Goal: Use online tool/utility: Utilize a website feature to perform a specific function

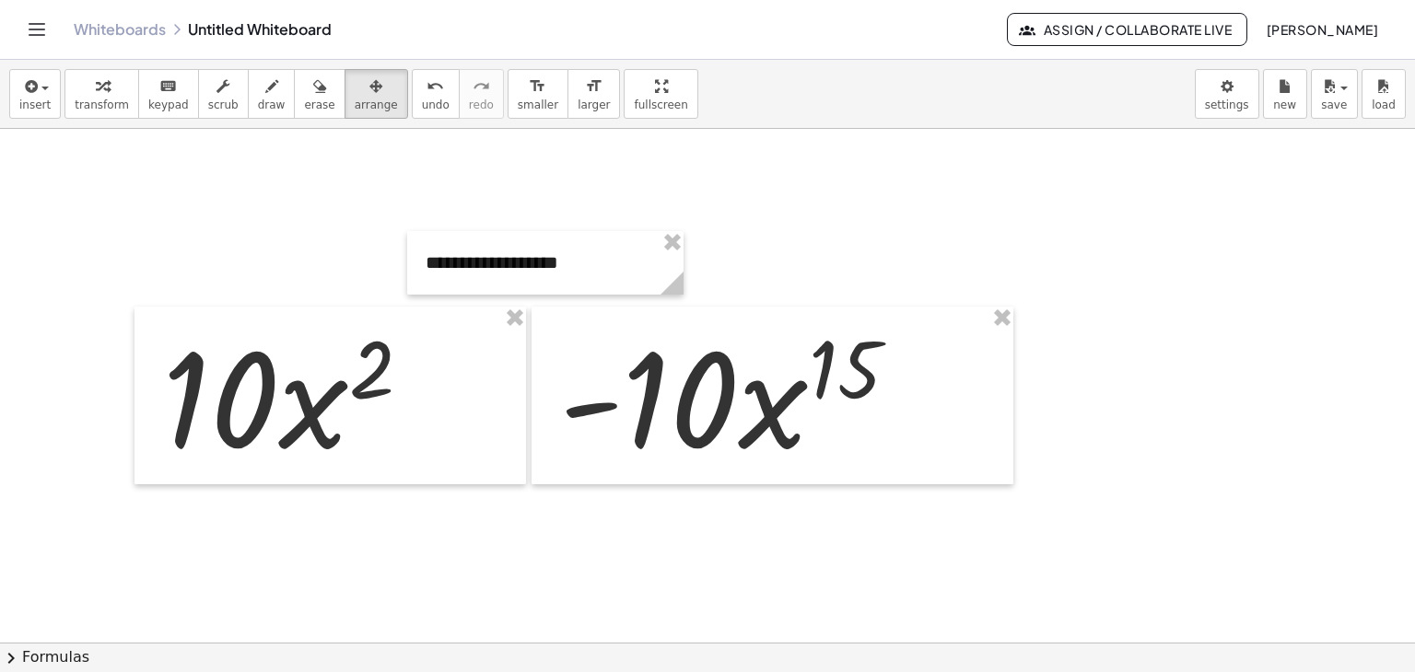
click at [675, 563] on div at bounding box center [707, 643] width 1415 height 1029
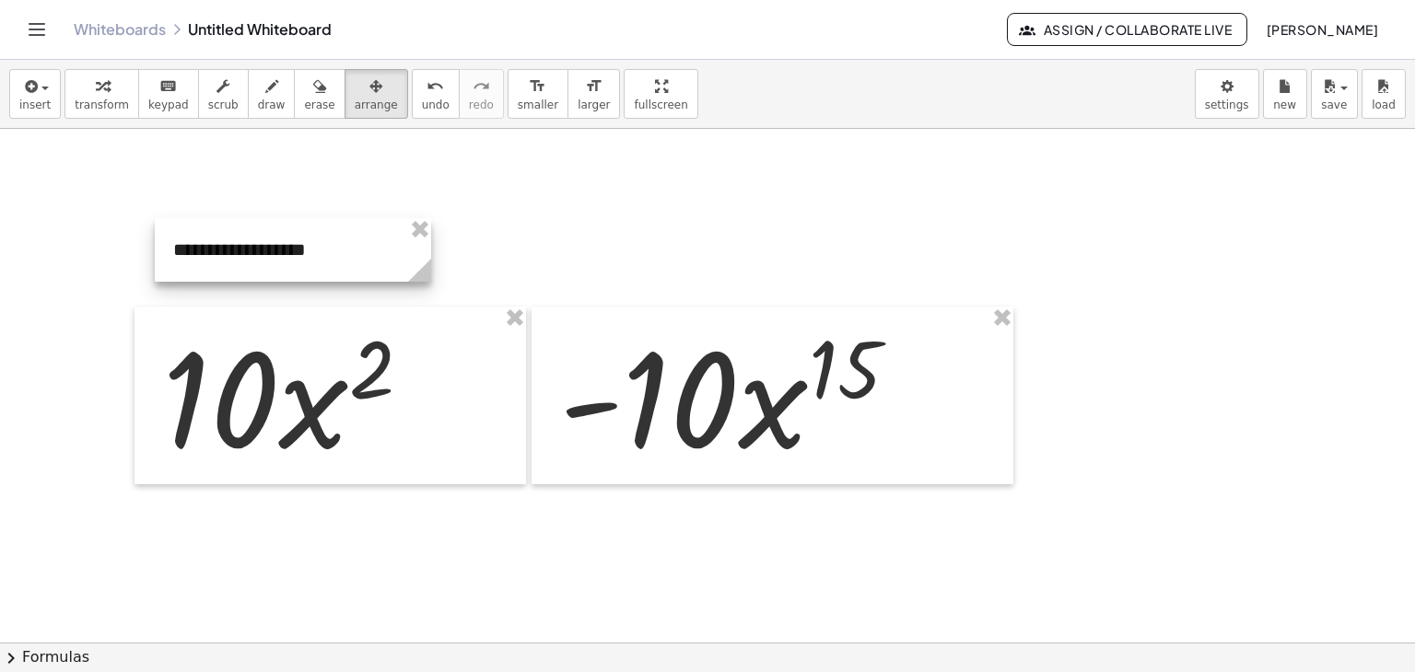
drag, startPoint x: 507, startPoint y: 288, endPoint x: 255, endPoint y: 275, distance: 252.7
click at [255, 275] on div at bounding box center [293, 250] width 276 height 64
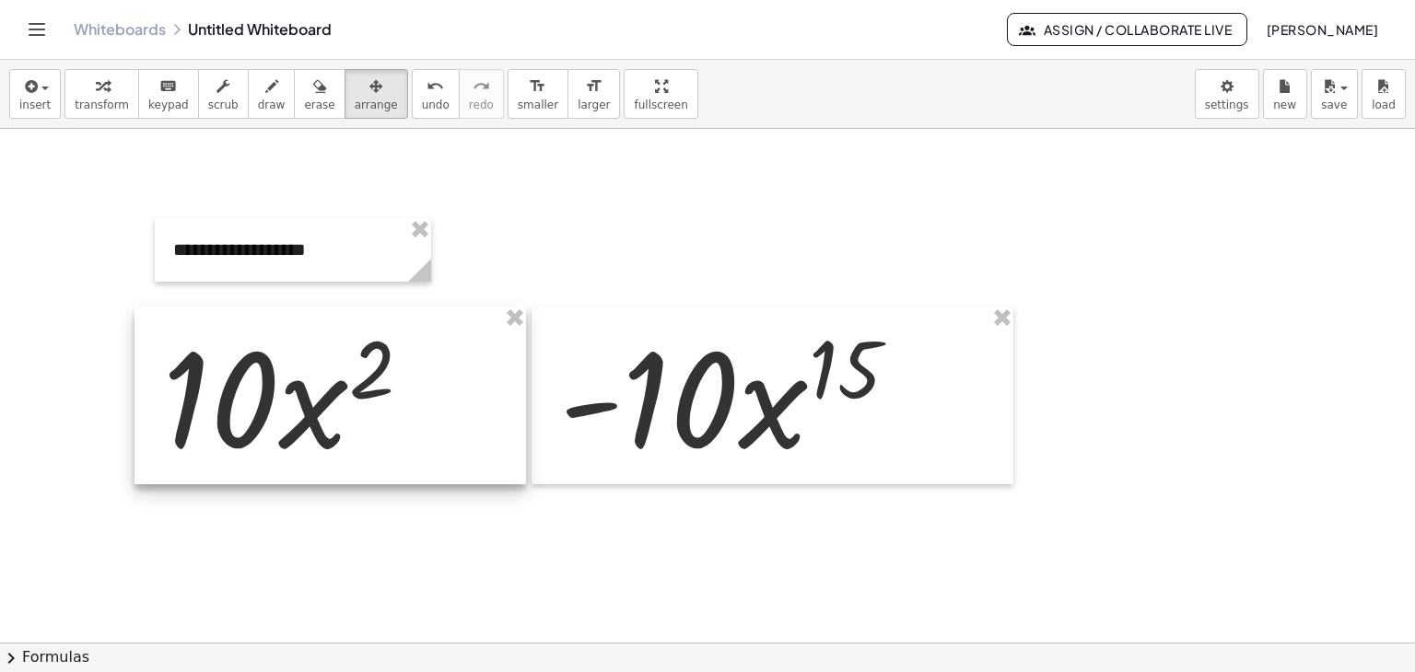
click at [258, 429] on div at bounding box center [329, 396] width 391 height 178
click at [272, 416] on div at bounding box center [330, 396] width 391 height 178
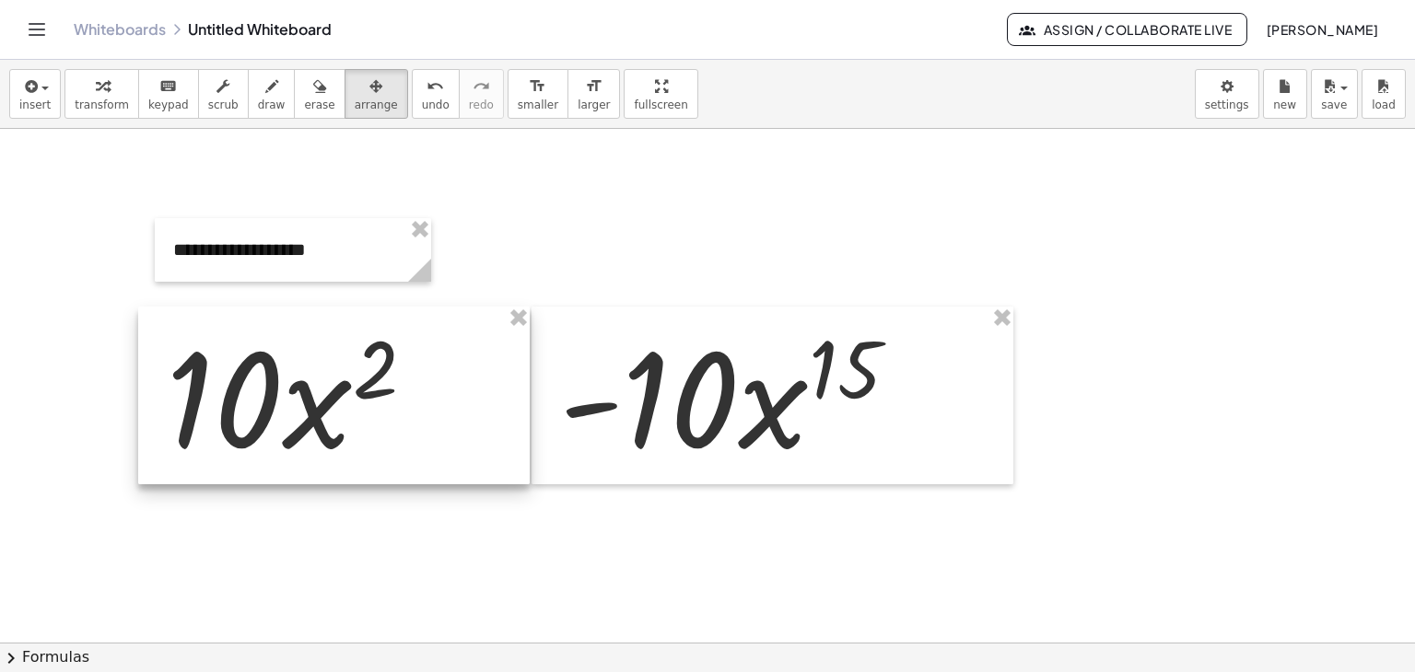
click at [291, 407] on div at bounding box center [333, 396] width 391 height 178
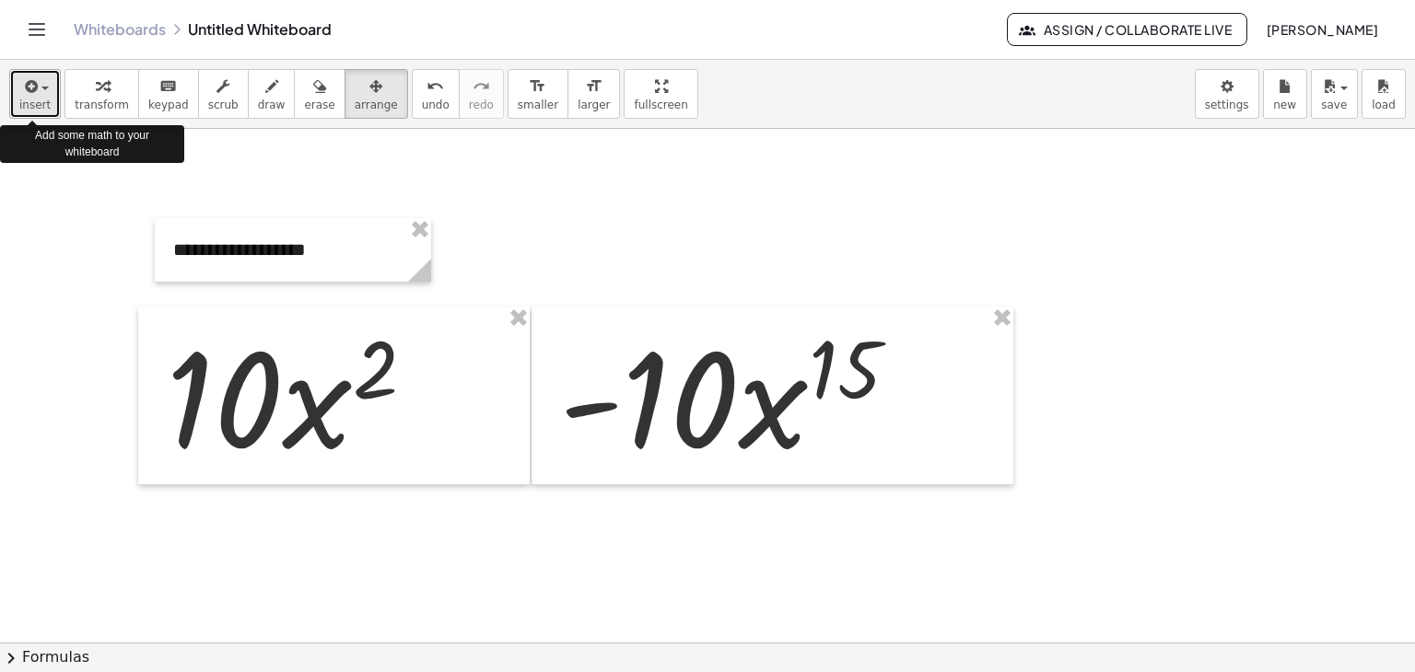
click at [48, 85] on button "insert" at bounding box center [35, 94] width 52 height 50
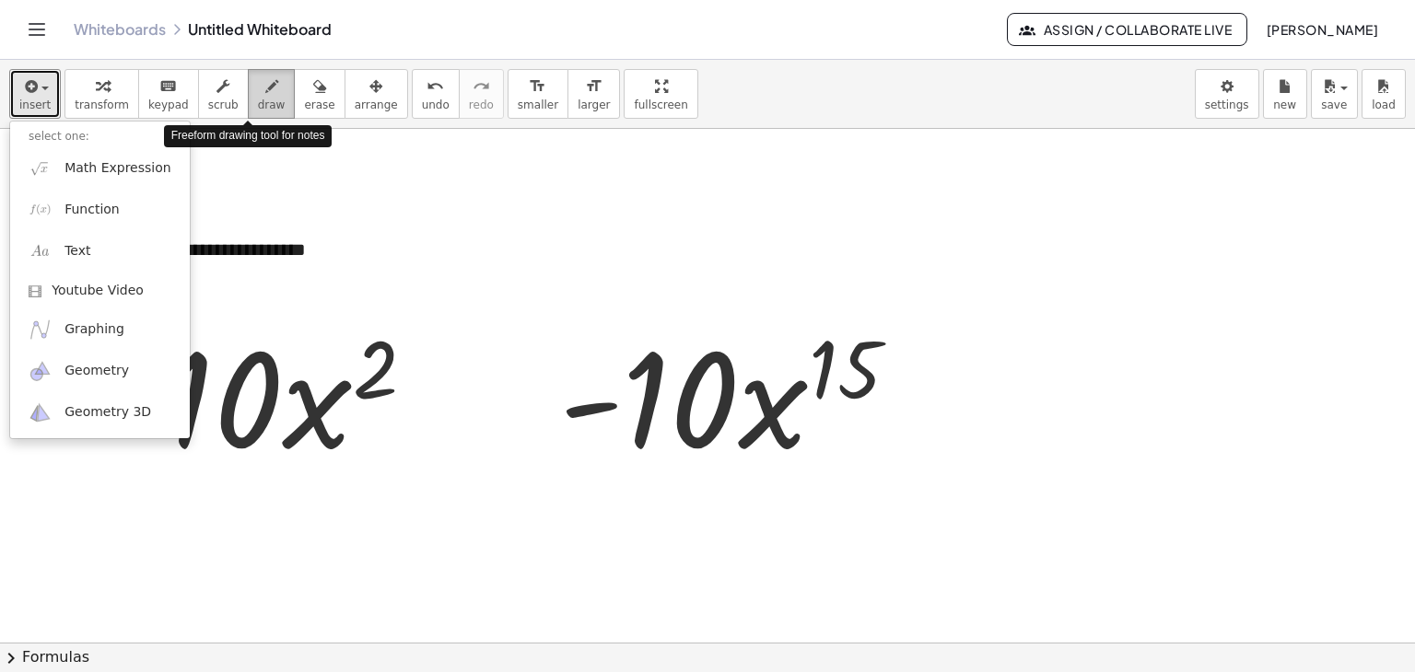
click at [258, 99] on span "draw" at bounding box center [272, 105] width 28 height 13
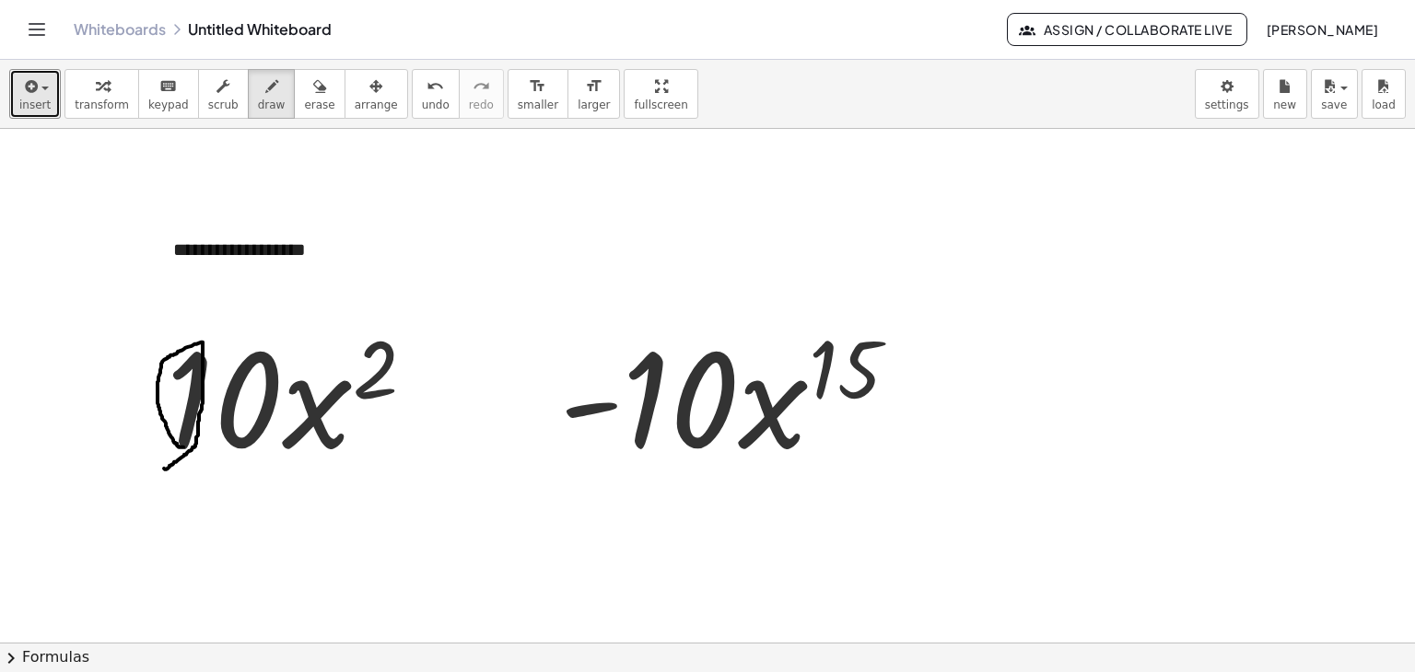
drag, startPoint x: 166, startPoint y: 469, endPoint x: 183, endPoint y: 447, distance: 28.2
click at [183, 447] on div at bounding box center [707, 643] width 1415 height 1029
